Goal: Task Accomplishment & Management: Complete application form

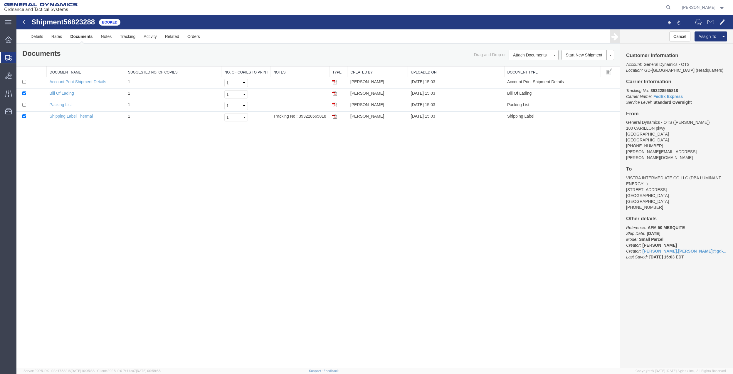
click at [0, 0] on span "Create Shipment" at bounding box center [0, 0] width 0 height 0
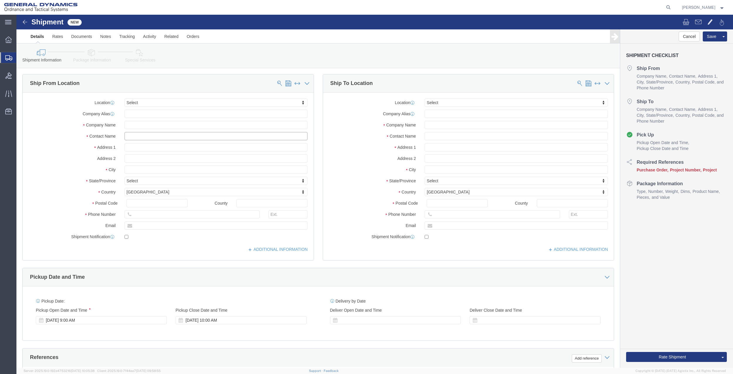
click input "text"
type input "[PERSON_NAME]"
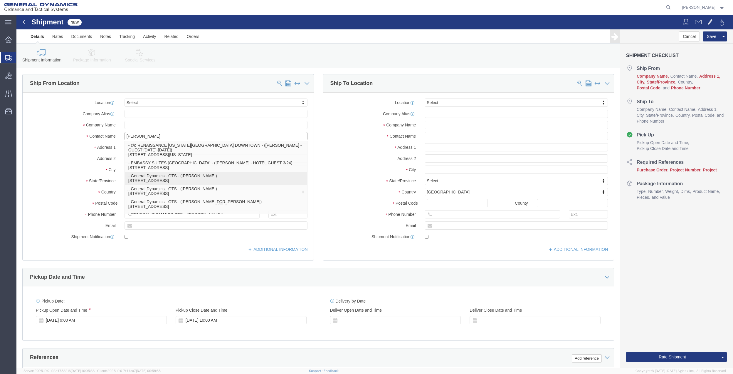
click p "- General Dynamics - OTS - ([PERSON_NAME]) [STREET_ADDRESS]"
type input "100 CARILLON PKWY"
type input "33716"
type input "7275788774"
type input "[PERSON_NAME][EMAIL_ADDRESS][PERSON_NAME][DOMAIN_NAME]"
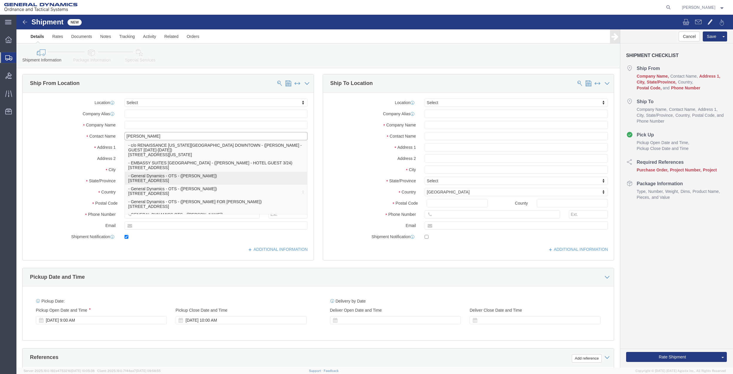
checkbox input "true"
type input "General Dynamics - OTS"
type input "[PERSON_NAME]"
type input "[GEOGRAPHIC_DATA]"
select select "FL"
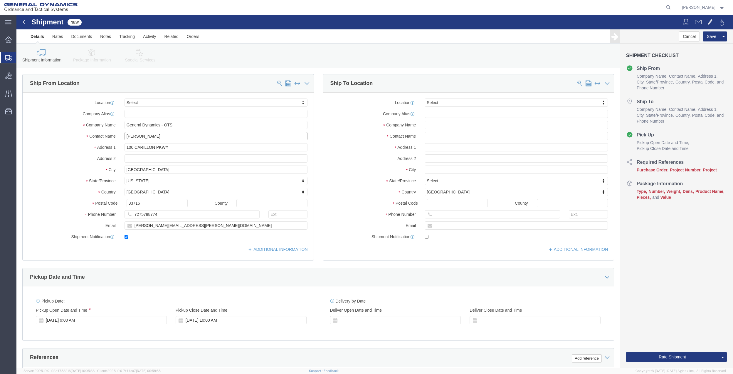
type input "[PERSON_NAME]"
click input "text"
type input "[PERSON_NAME]"
click span "- [PERSON_NAME] - ([PERSON_NAME]) [STREET_ADDRESS][PERSON_NAME]"
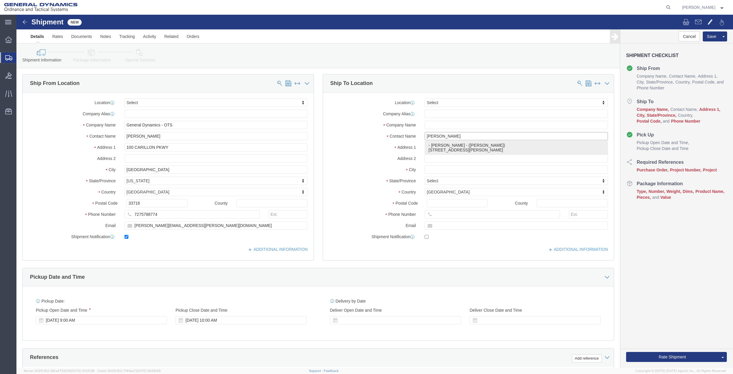
click p "- [PERSON_NAME] - ([PERSON_NAME]) [STREET_ADDRESS][PERSON_NAME]"
type input "[STREET_ADDRESS][PERSON_NAME]"
type input "76262"
type input "[PERSON_NAME]"
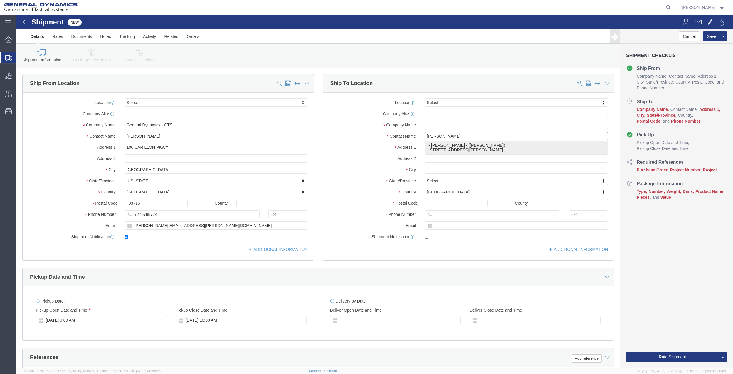
type input "TROPHY CLUB"
select select "[GEOGRAPHIC_DATA]"
type input "[PERSON_NAME]"
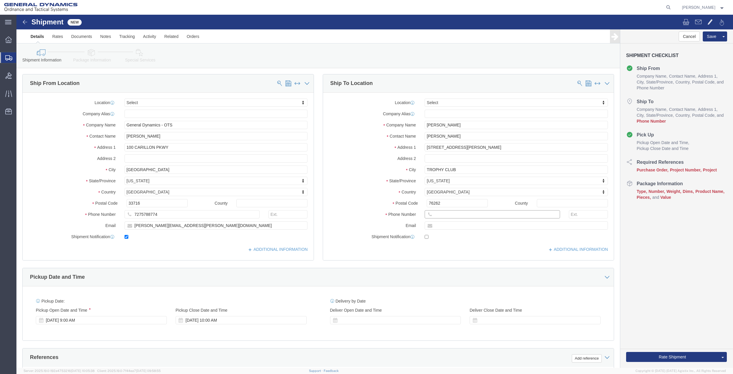
click input "text"
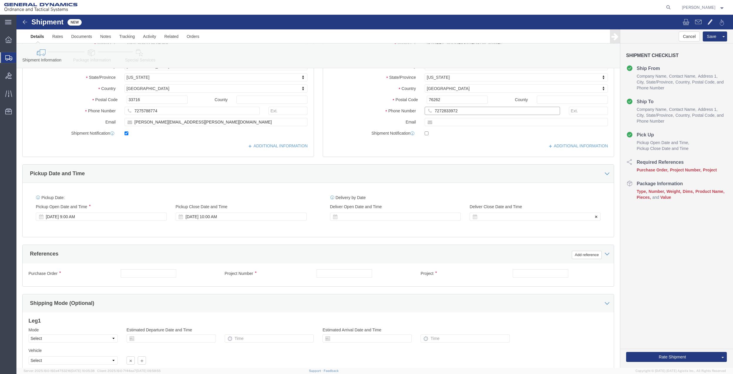
scroll to position [117, 0]
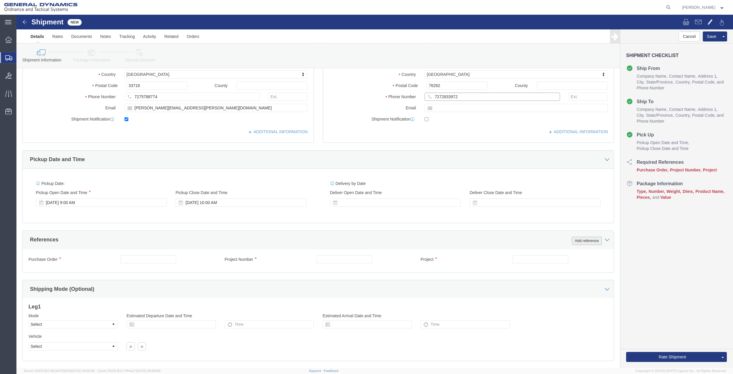
type input "7272833972"
click button "Add reference"
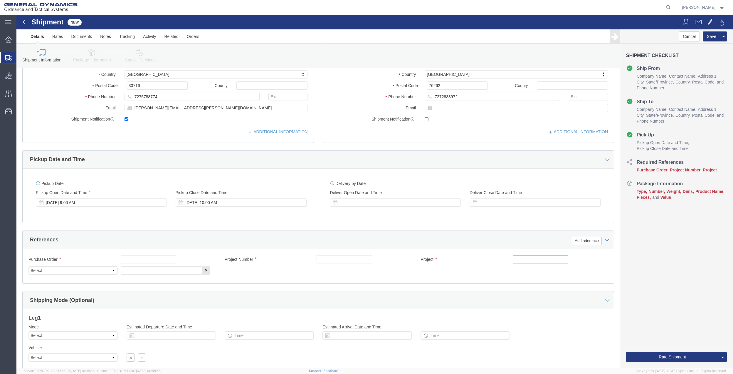
drag, startPoint x: 517, startPoint y: 243, endPoint x: 502, endPoint y: 234, distance: 17.9
click input "text"
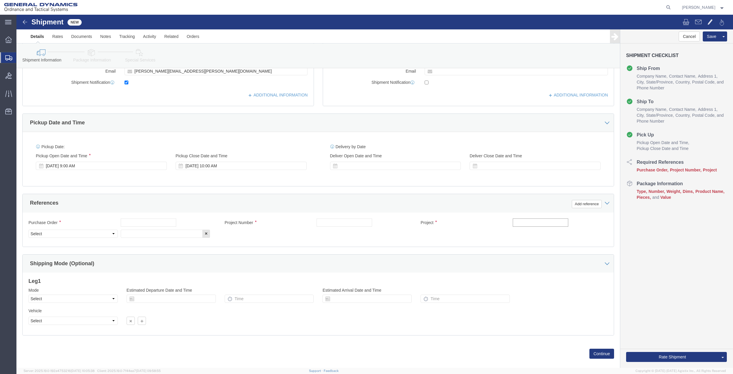
scroll to position [165, 0]
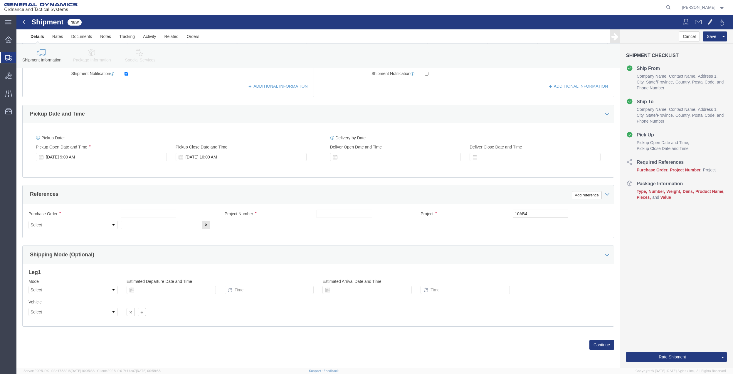
type input "10AB4"
click input "text"
paste input "10AB4"
type input "10AB4"
click input "text"
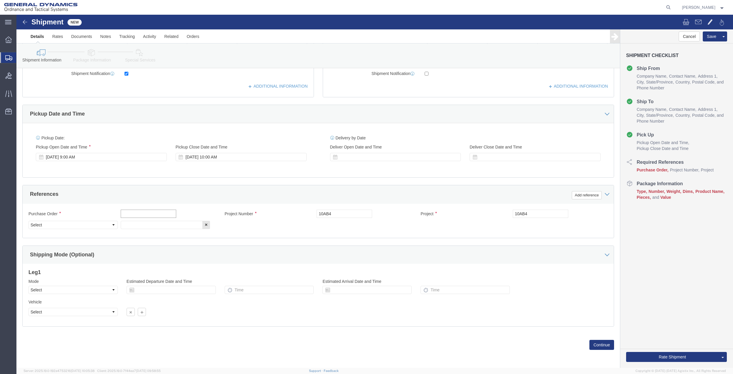
paste input "10AB4"
type input "10AB4"
drag, startPoint x: 115, startPoint y: 212, endPoint x: 110, endPoint y: 213, distance: 5.0
click input "text"
paste input "10AB4"
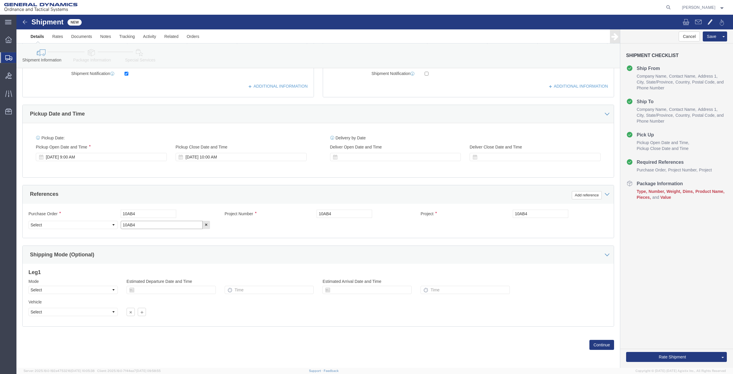
type input "10AB4"
click select "Select Account Type Activity ID Airline Appointment Number ASN Batch Request # …"
select select "DEPT"
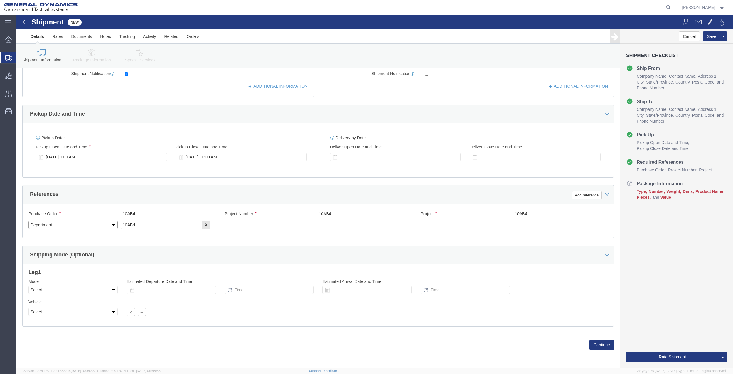
click select "Select Account Type Activity ID Airline Appointment Number ASN Batch Request # …"
click link "Package Information"
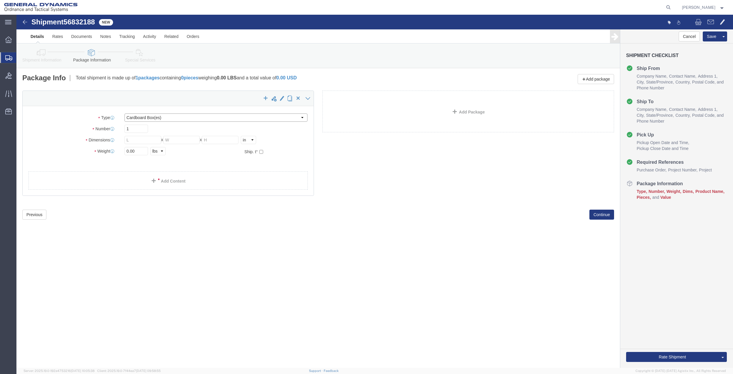
click select "Select Bale(s) Basket(s) Bolt(s) Bottle(s) Buckets Bulk Bundle(s) Can(s) Cardbo…"
select select "SBX"
click select "Select Bale(s) Basket(s) Bolt(s) Bottle(s) Buckets Bulk Bundle(s) Can(s) Cardbo…"
type input "12.25"
type input "11.00"
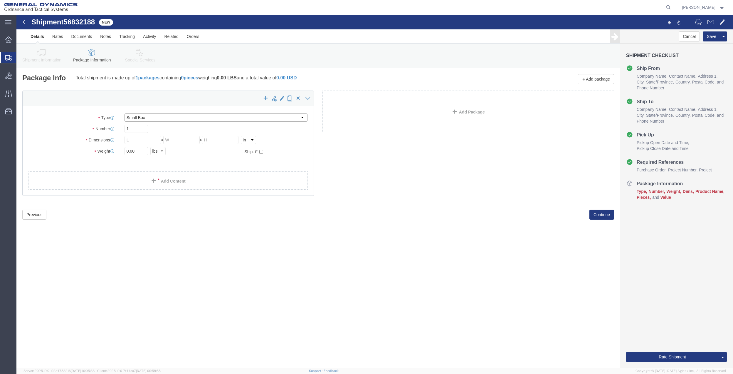
type input "1.50"
click input "0.00"
type input "1"
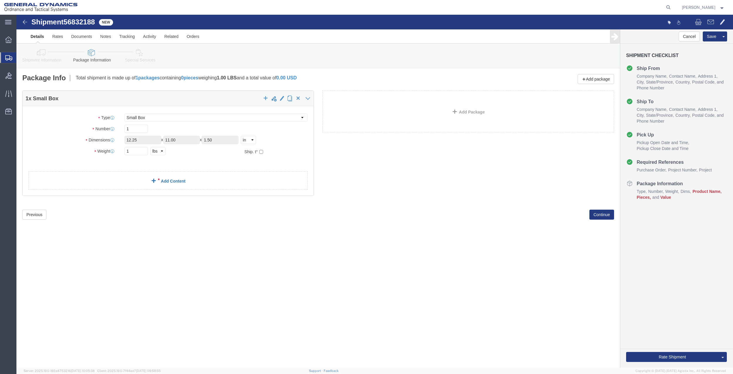
click link "Add Content"
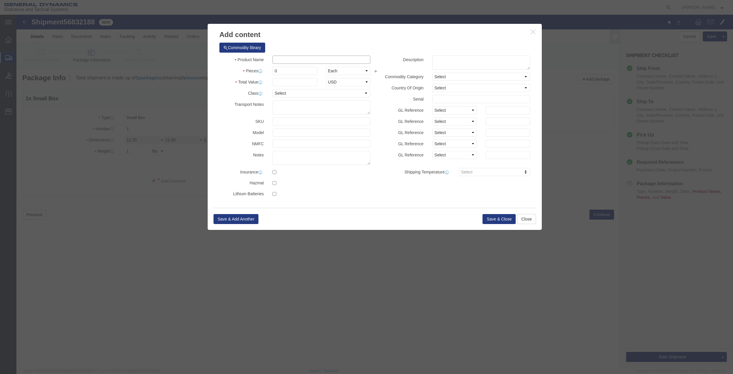
click input "text"
type input "misc"
type input "100"
select select "US"
click input "0"
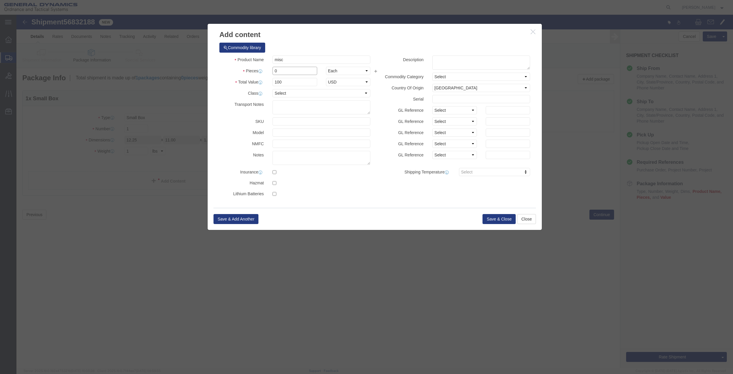
type input "01"
click select "Select 50 55 60 65 70 85 92.5 100 125 175 250 300 400"
select select "70"
click select "Select 50 55 60 65 70 85 92.5 100 125 175 250 300 400"
click button "Save & Close"
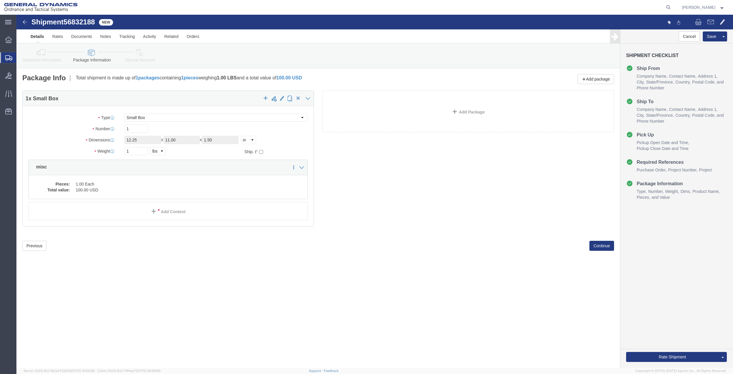
click icon
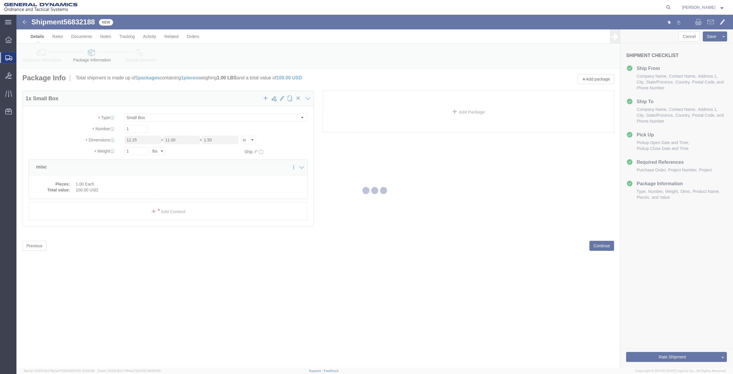
select select
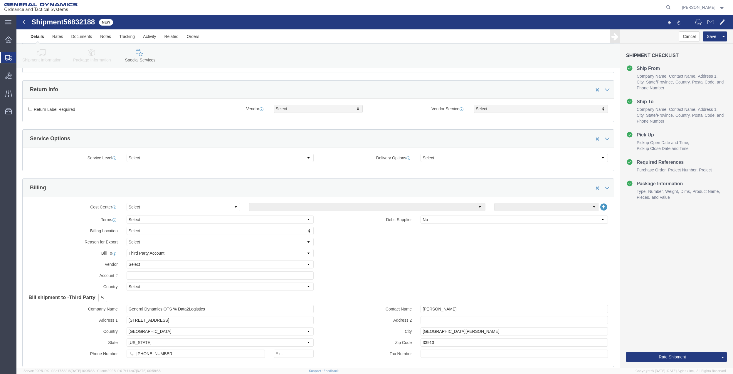
scroll to position [157, 0]
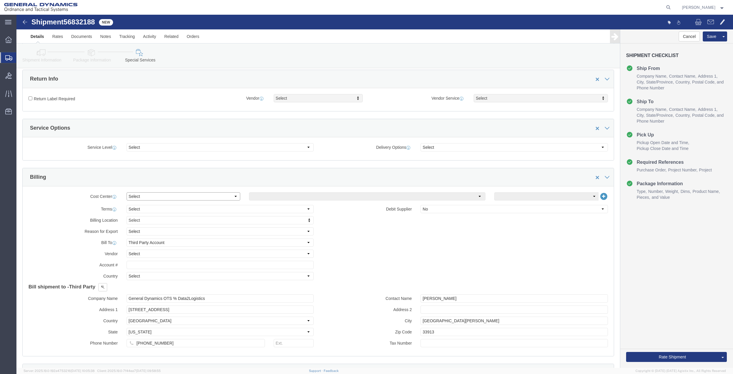
click select "Select Buyer Cost Center Department Operations Number Order Number Sales Person"
select select "DEPARTMENT"
click select "Select Buyer Cost Center Department Operations Number Order Number Sales Person"
click select "Select [GEOGRAPHIC_DATA] [GEOGRAPHIC_DATA] [GEOGRAPHIC_DATA] [GEOGRAPHIC_DATA] …"
select select "1763983"
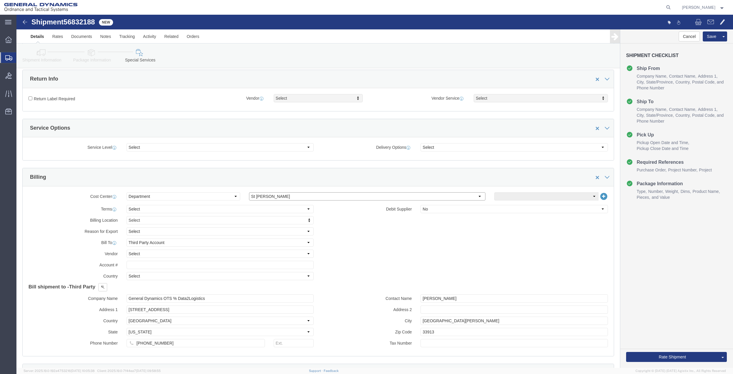
click select "Select [GEOGRAPHIC_DATA] [GEOGRAPHIC_DATA] [GEOGRAPHIC_DATA] [GEOGRAPHIC_DATA] …"
click select "Select 10AFM 10GAG 10GAH 10GFL 10GFO 10GIE 10GIS 30MABS St [PERSON_NAME] Program"
select select "214681"
click select "Select 10AFM 10GAG 10GAH 10GFL 10GFO 10GIE 10GIS 30MABS St [PERSON_NAME] Program"
click input "General Dynamics OTS % Data2Logistics"
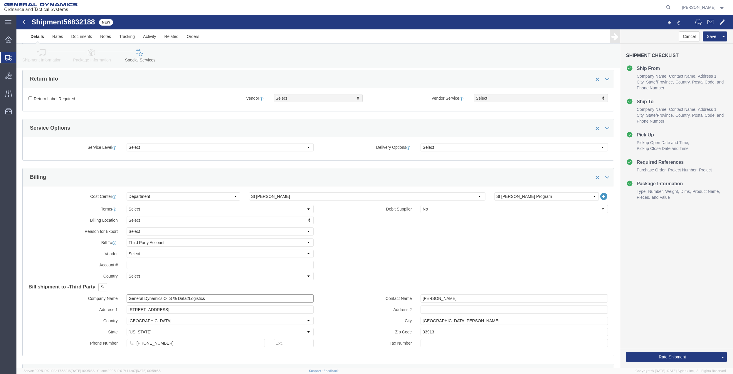
click input "General Dynamics OTS % Data2Logistics"
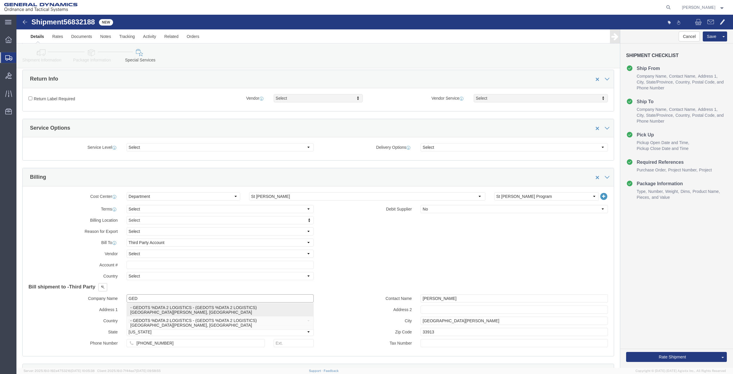
drag, startPoint x: 166, startPoint y: 299, endPoint x: 396, endPoint y: 303, distance: 230.0
click p "- GEDOTS %DATA 2 LOGISTICS - (GEDOTS %DATA 2 LOGISTICS) [GEOGRAPHIC_DATA][PERSO…"
type input "GEDOTS %DATA 2 LOGISTICS"
type input "PO BOX 61050"
type input "GEDOTS %DATA 2 LOGISTICS"
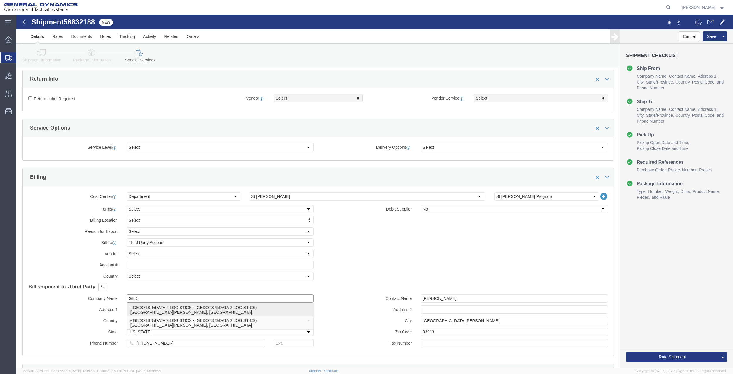
type input "FORT [PERSON_NAME]"
type input "33906"
select select "FL"
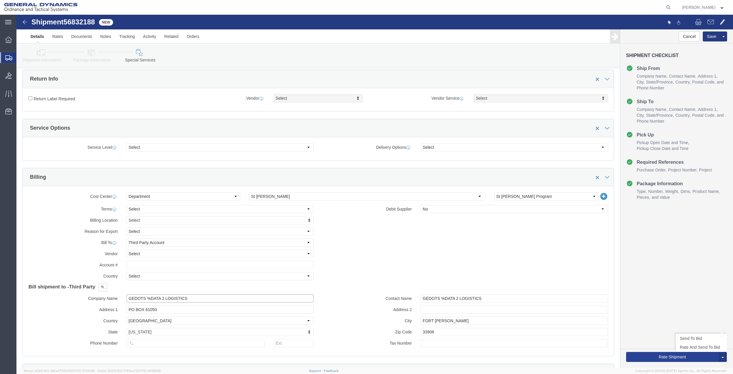
type input "GEDOTS %DATA 2 LOGISTICS"
click button "Rate Shipment"
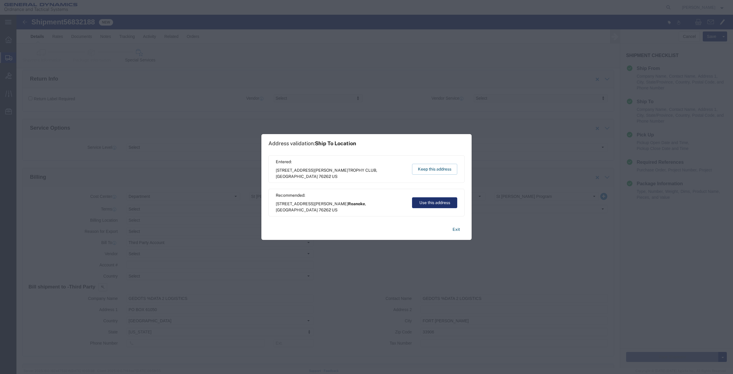
click at [433, 202] on button "Use this address" at bounding box center [434, 202] width 45 height 11
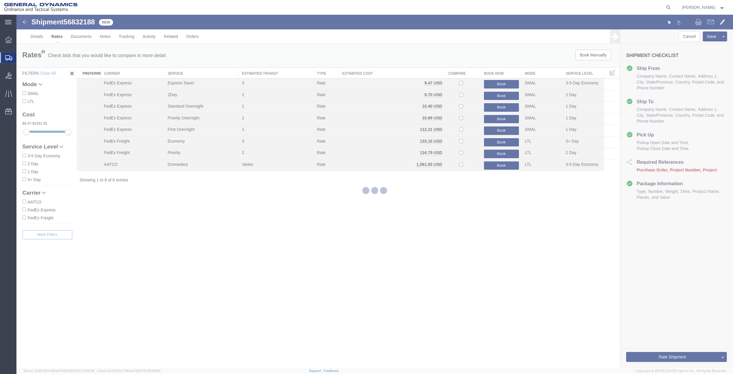
scroll to position [0, 0]
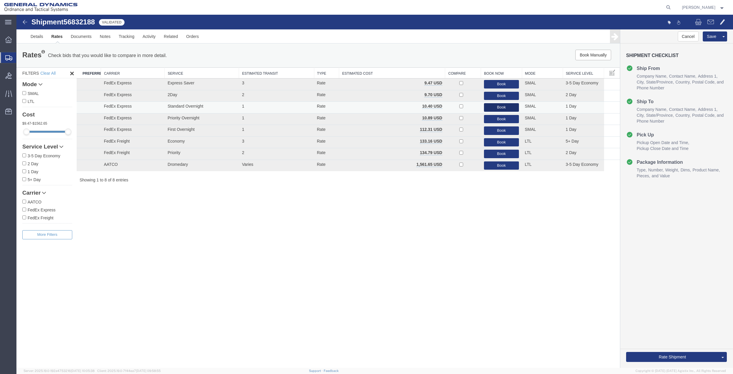
click at [498, 107] on button "Book" at bounding box center [501, 107] width 35 height 9
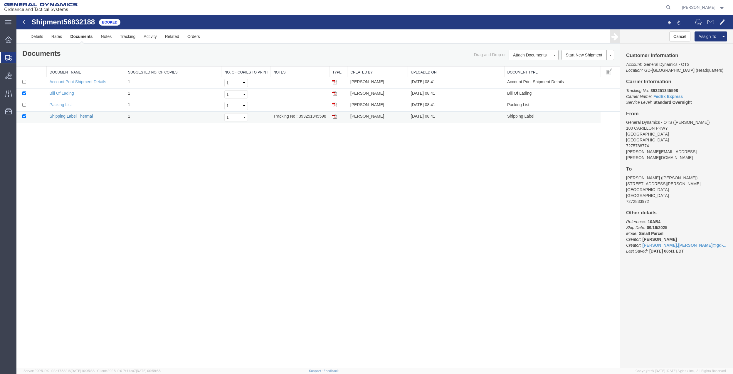
click at [55, 114] on link "Shipping Label Thermal" at bounding box center [71, 116] width 43 height 5
click at [0, 0] on span "Create Shipment" at bounding box center [0, 0] width 0 height 0
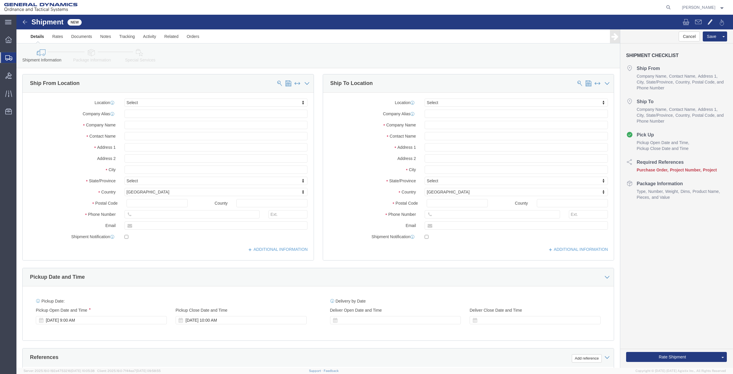
click icon
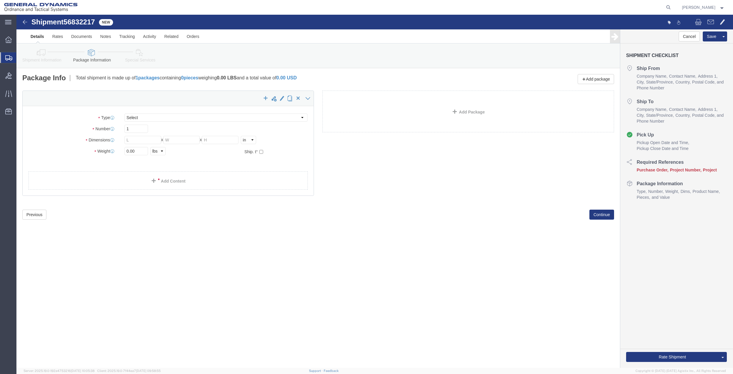
select select "CBOX"
click input "text"
type input "9"
type input "11"
type input "12"
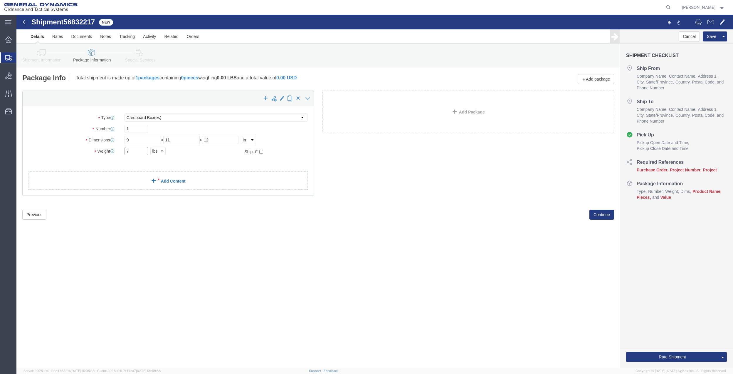
type input "7"
click link "Add Content"
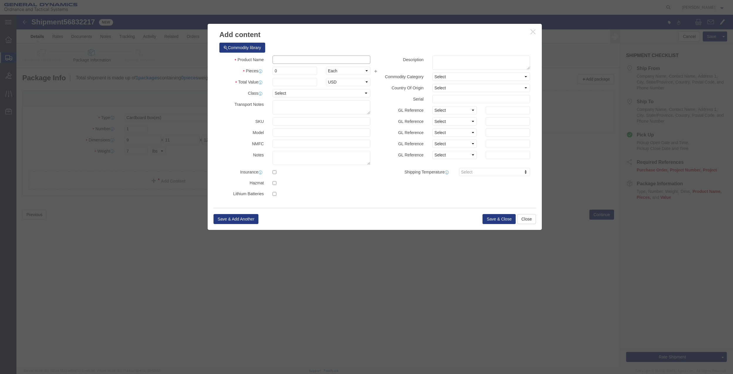
click input "text"
type input "misc"
type input "100"
select select "US"
click input "0"
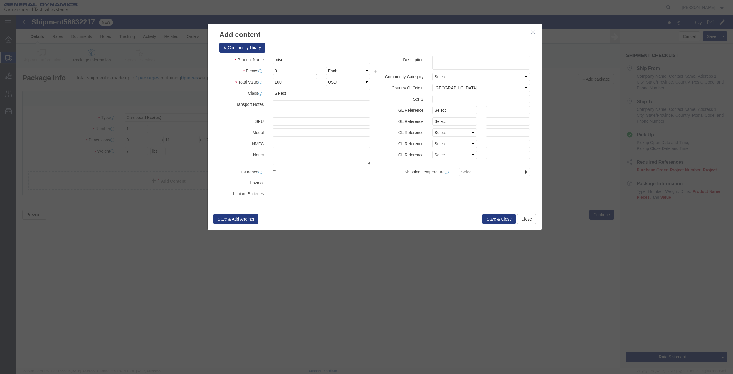
type input "01"
click select "Select 50 55 60 65 70 85 92.5 100 125 175 250 300 400"
select select "70"
click select "Select 50 55 60 65 70 85 92.5 100 125 175 250 300 400"
click button "Save & Close"
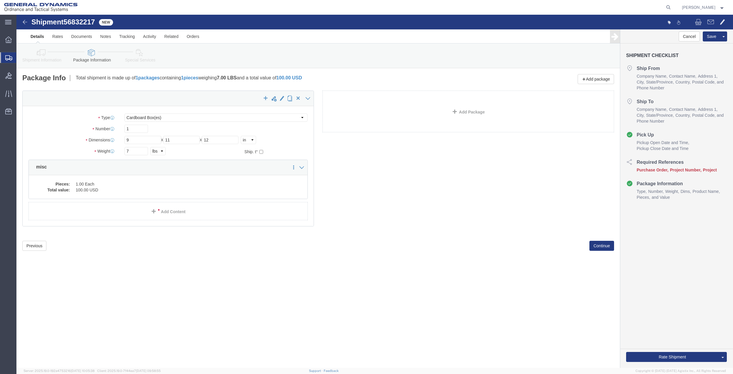
click link "Shipment Information"
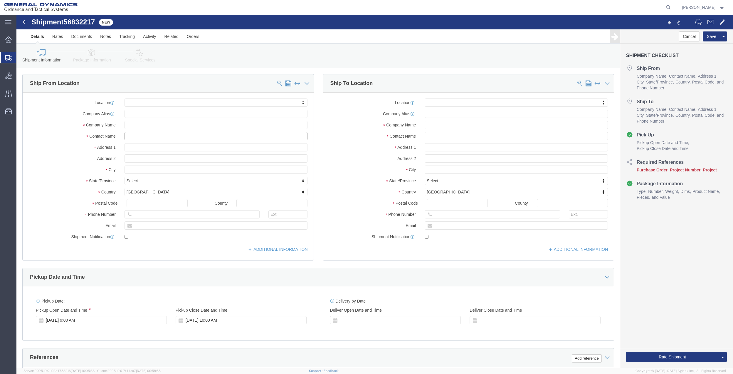
click input "text"
type input "[PERSON_NAME]"
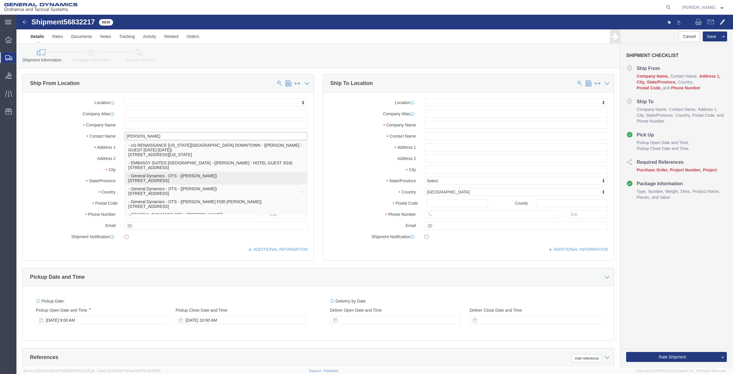
click p "- General Dynamics - OTS - ([PERSON_NAME]) [STREET_ADDRESS]"
select select
type input "100 CARILLON PKWY"
type input "33716"
type input "7275788774"
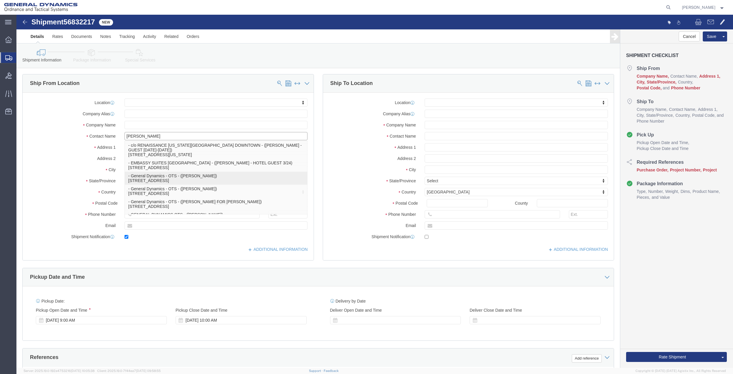
type input "[PERSON_NAME][EMAIL_ADDRESS][PERSON_NAME][DOMAIN_NAME]"
checkbox input "true"
type input "General Dynamics - OTS"
type input "[PERSON_NAME]"
type input "[GEOGRAPHIC_DATA]"
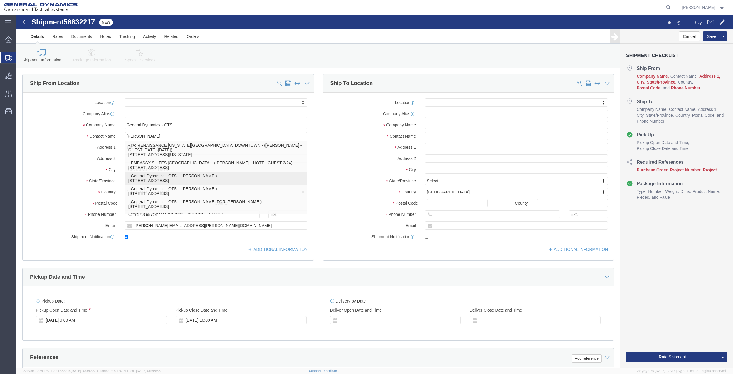
select select "FL"
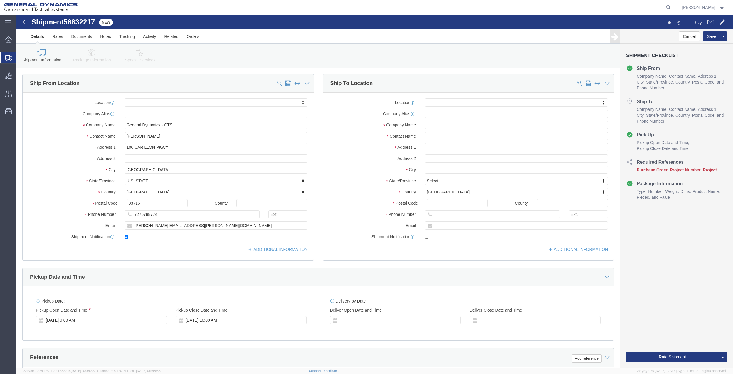
type input "[PERSON_NAME]"
click input "text"
type input "g"
type input "[PERSON_NAME]"
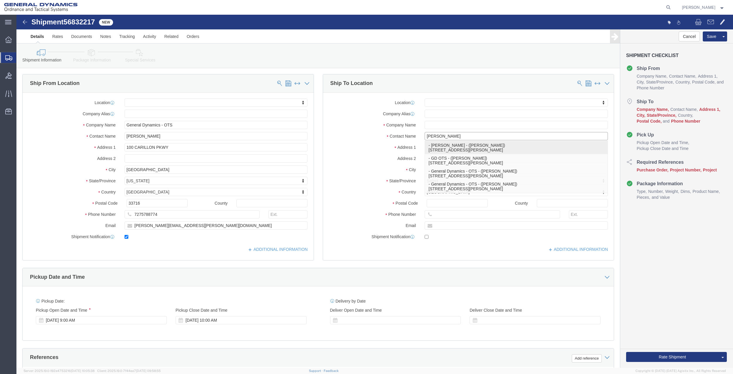
click p "- [PERSON_NAME] - ([PERSON_NAME]) [STREET_ADDRESS][PERSON_NAME]"
select select
type input "[STREET_ADDRESS][PERSON_NAME]"
type input "32578"
type input "7275788774"
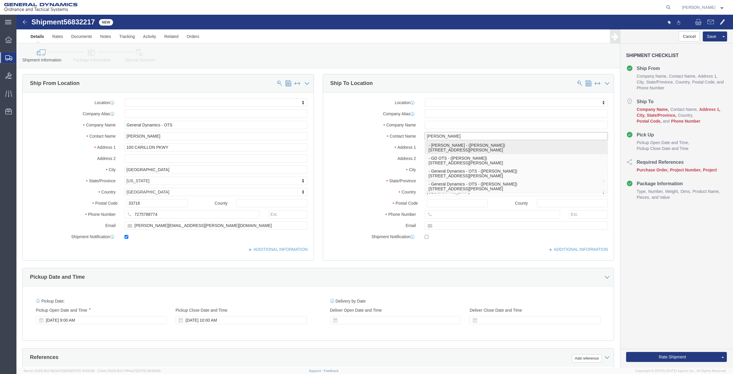
type input "[PERSON_NAME]"
type input "[GEOGRAPHIC_DATA]"
select select "FL"
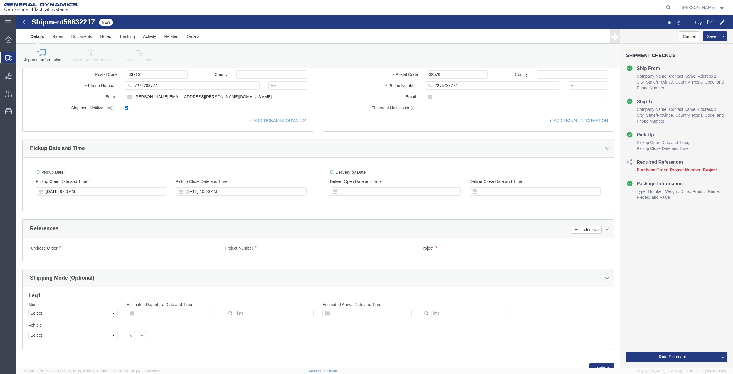
scroll to position [153, 0]
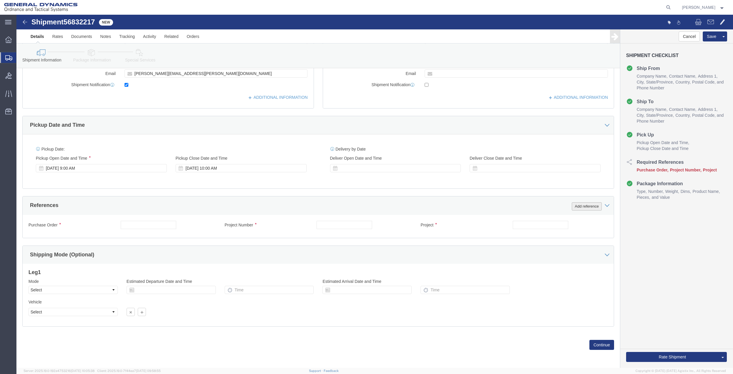
type input "[PERSON_NAME]"
click button "Add reference"
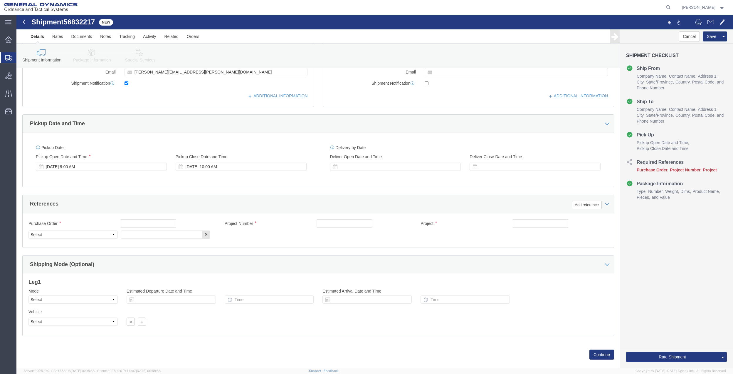
click div "Project"
click input "text"
type input "10ab4"
click input "text"
paste input "10ab4"
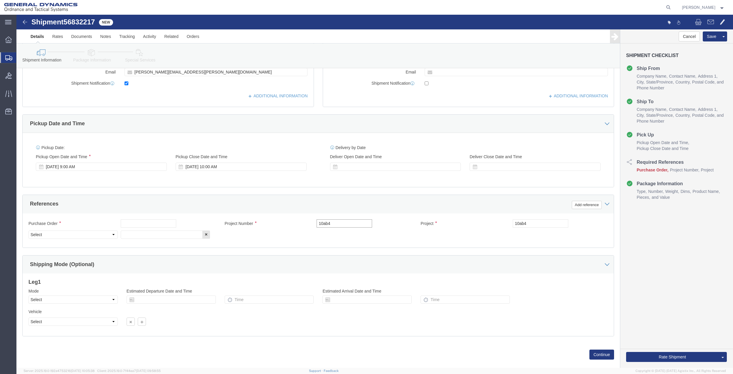
type input "10ab4"
click input "text"
paste input "10ab4"
type input "10ab4"
drag, startPoint x: 111, startPoint y: 223, endPoint x: 91, endPoint y: 223, distance: 19.7
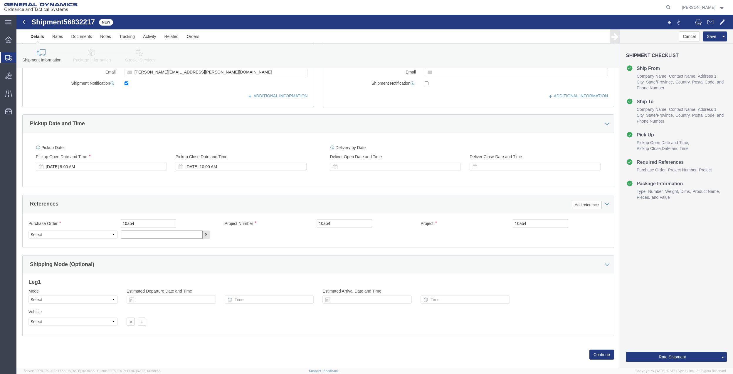
click input "text"
paste input "10ab4"
type input "10ab4"
click select "Select Account Type Activity ID Airline Appointment Number ASN Batch Request # …"
select select "DEPT"
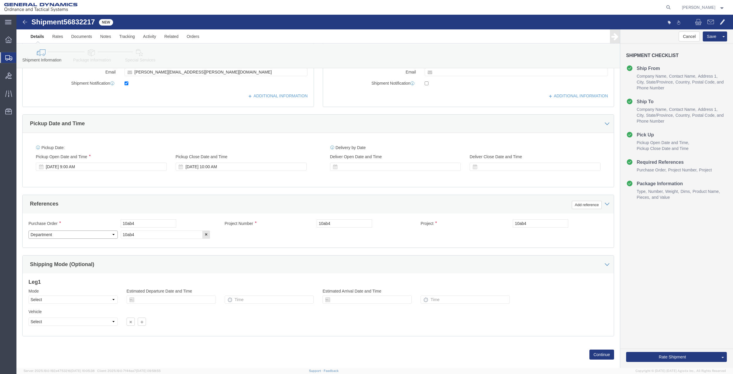
click select "Select Account Type Activity ID Airline Appointment Number ASN Batch Request # …"
click icon
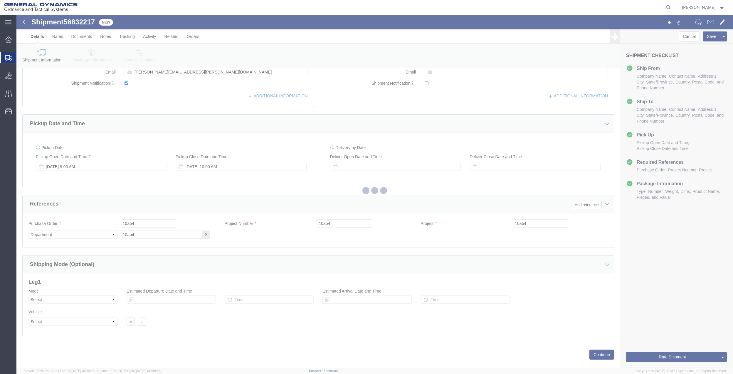
select select
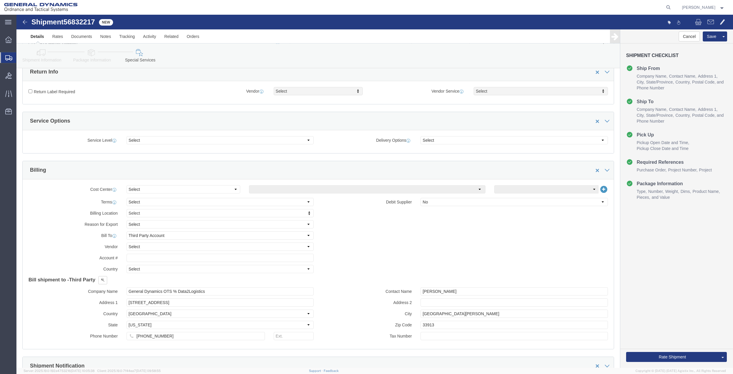
scroll to position [131, 0]
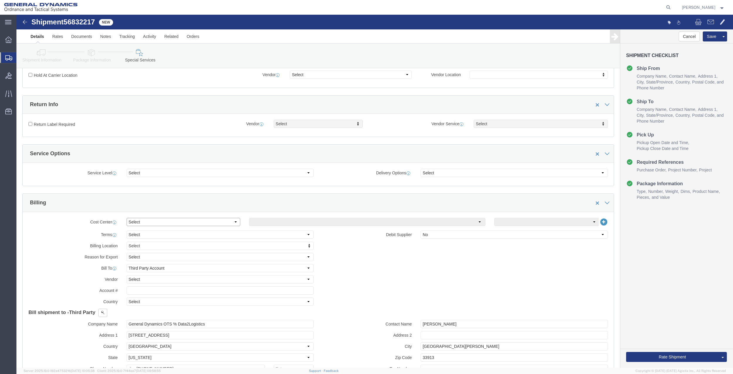
click select "Select Buyer Cost Center Department Operations Number Order Number Sales Person"
select select "DEPARTMENT"
click select "Select Buyer Cost Center Department Operations Number Order Number Sales Person"
click select "Select [GEOGRAPHIC_DATA] [GEOGRAPHIC_DATA] [GEOGRAPHIC_DATA] [GEOGRAPHIC_DATA] …"
select select "1763983"
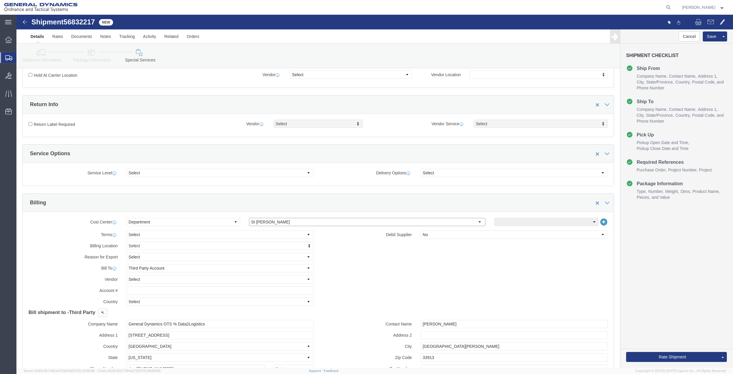
click select "Select [GEOGRAPHIC_DATA] [GEOGRAPHIC_DATA] [GEOGRAPHIC_DATA] [GEOGRAPHIC_DATA] …"
click select "Select 10AFM 10GAG 10GAH 10GFL 10GFO 10GIE 10GIS 30MABS St [PERSON_NAME] Program"
select select "214681"
click select "Select 10AFM 10GAG 10GAH 10GFL 10GFO 10GIE 10GIS 30MABS St [PERSON_NAME] Program"
click input "General Dynamics OTS % Data2Logistics"
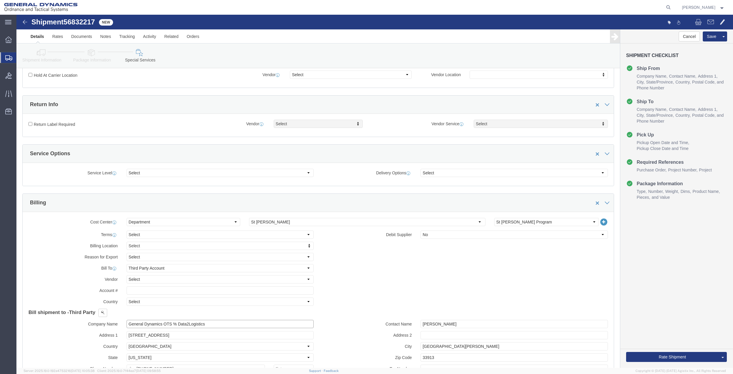
click input "General Dynamics OTS % Data2Logistics"
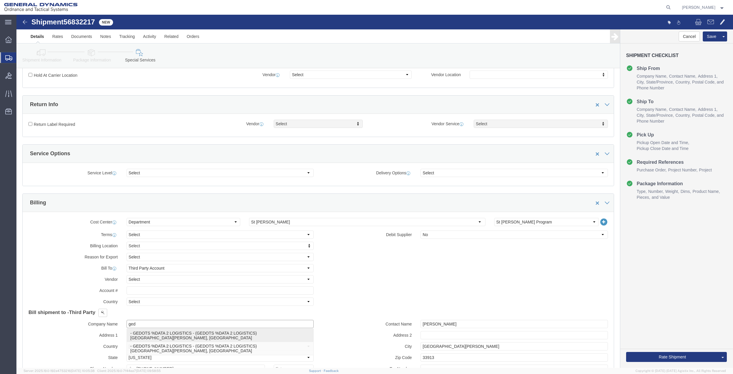
click p "- GEDOTS %DATA 2 LOGISTICS - (GEDOTS %DATA 2 LOGISTICS) [GEOGRAPHIC_DATA][PERSO…"
type input "GEDOTS %DATA 2 LOGISTICS"
type input "PO BOX 61050"
type input "GEDOTS %DATA 2 LOGISTICS"
type input "FORT [PERSON_NAME]"
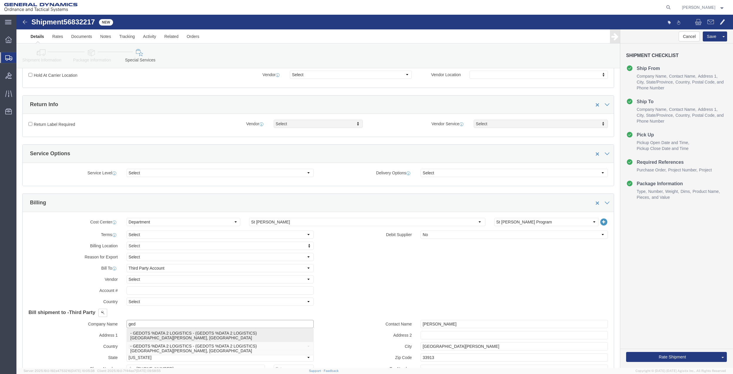
type input "33906"
select select "FL"
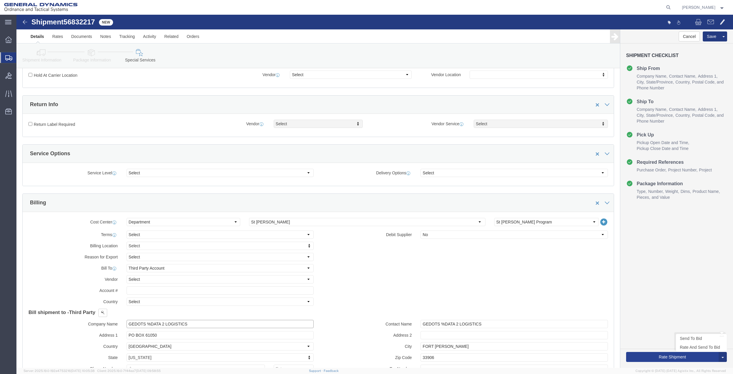
type input "GEDOTS %DATA 2 LOGISTICS"
click button "Rate Shipment"
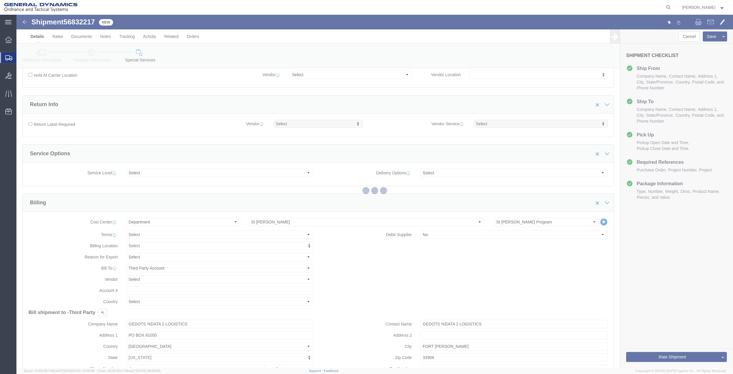
scroll to position [0, 0]
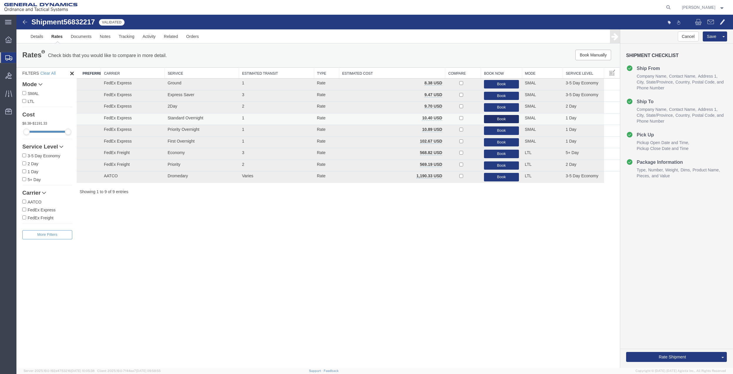
click at [501, 117] on button "Book" at bounding box center [501, 119] width 35 height 9
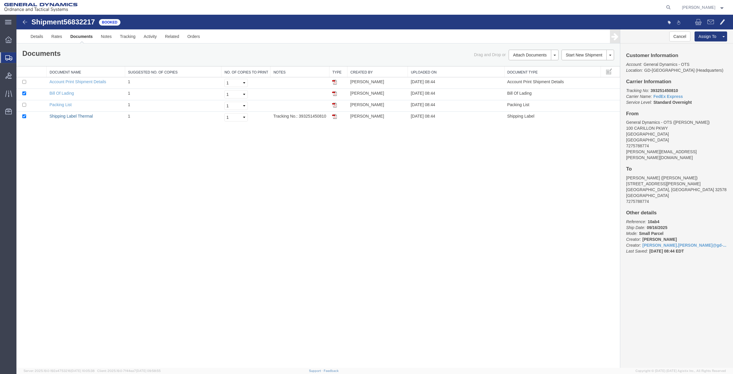
drag, startPoint x: 89, startPoint y: 116, endPoint x: 254, endPoint y: 137, distance: 166.7
click at [89, 116] on link "Shipping Label Thermal" at bounding box center [71, 116] width 43 height 5
